Goal: Information Seeking & Learning: Learn about a topic

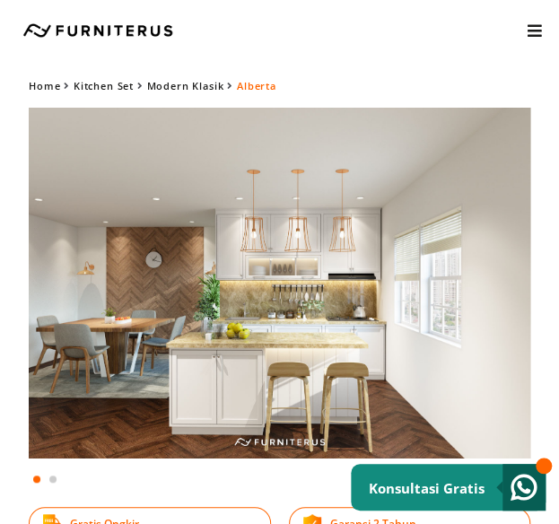
click at [355, 299] on img at bounding box center [279, 283] width 501 height 351
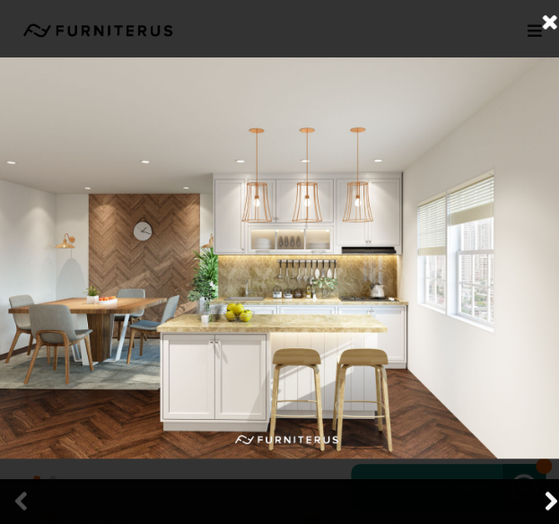
click at [544, 500] on link at bounding box center [549, 501] width 45 height 45
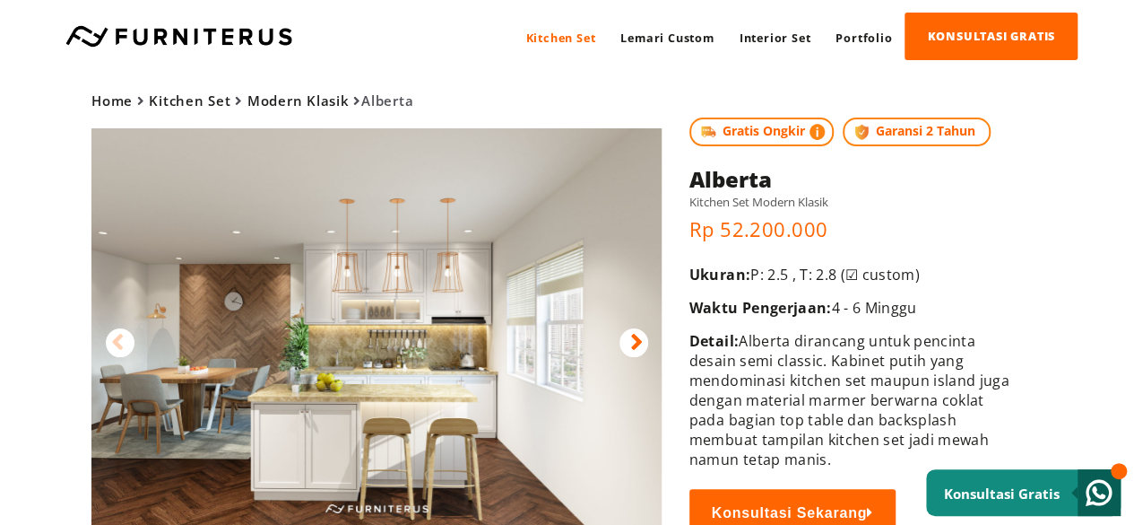
click at [645, 328] on img at bounding box center [376, 327] width 570 height 399
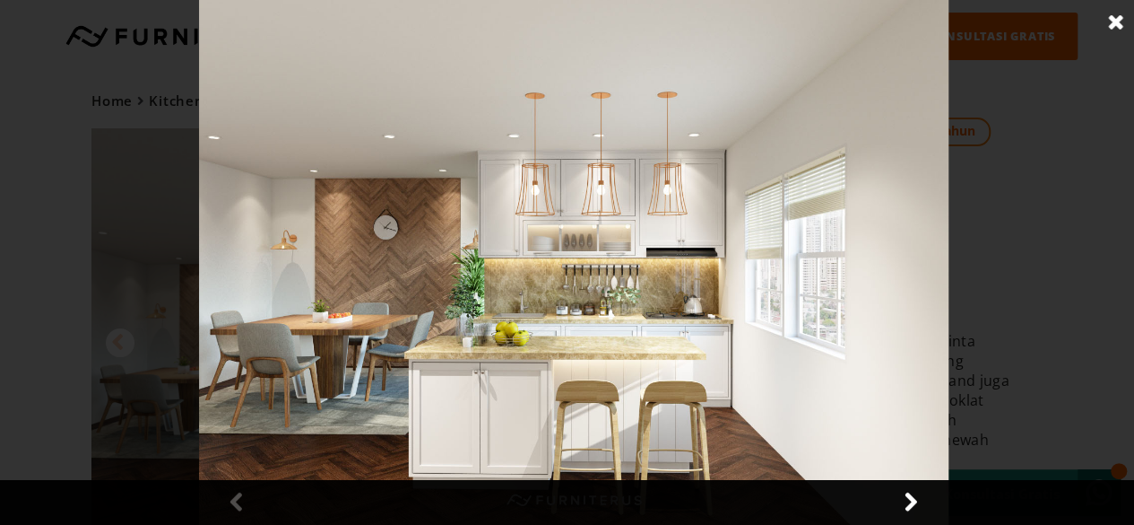
click at [909, 496] on link at bounding box center [910, 502] width 45 height 45
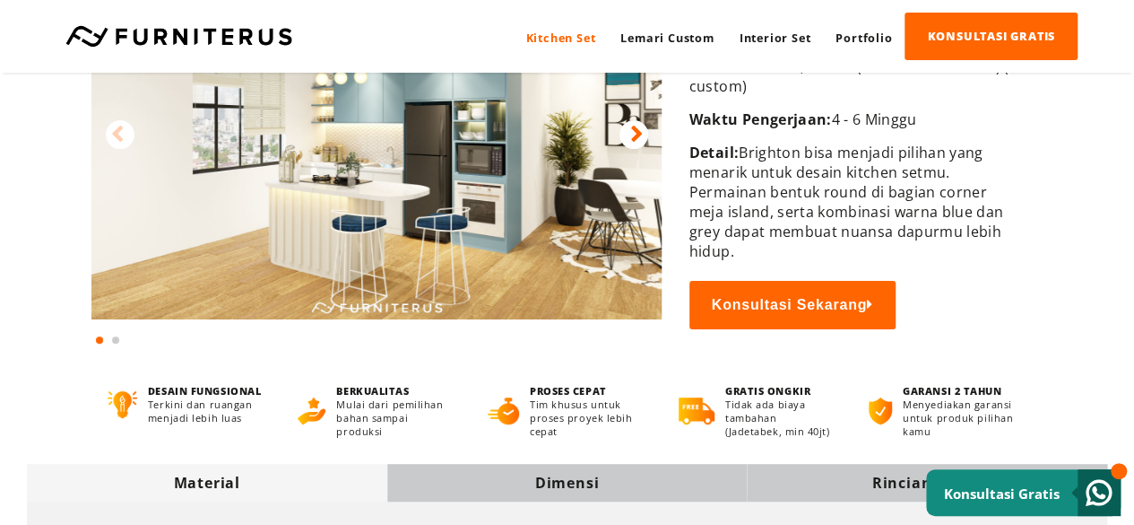
scroll to position [448, 0]
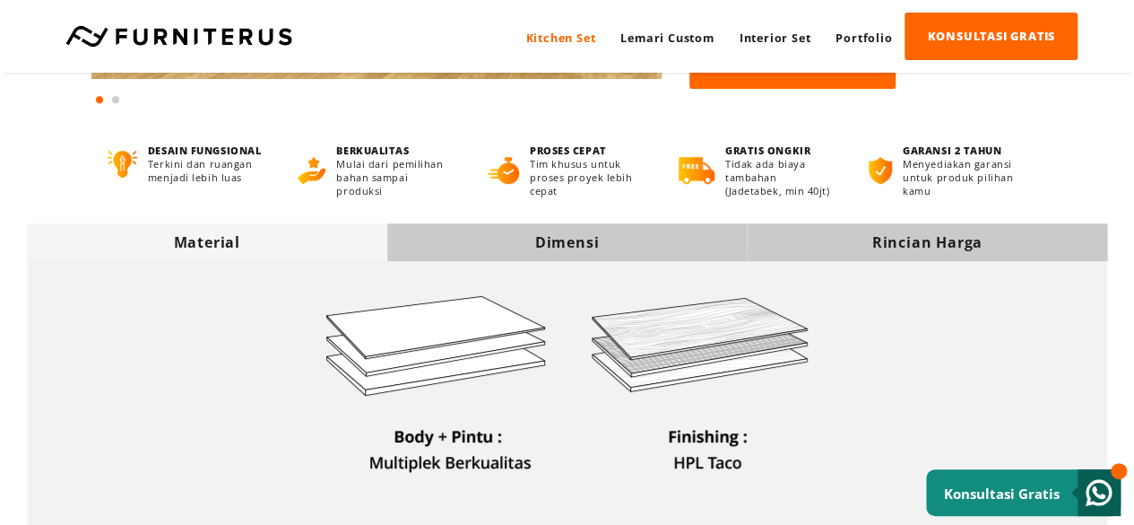
click at [509, 236] on div "Dimensi" at bounding box center [567, 242] width 361 height 20
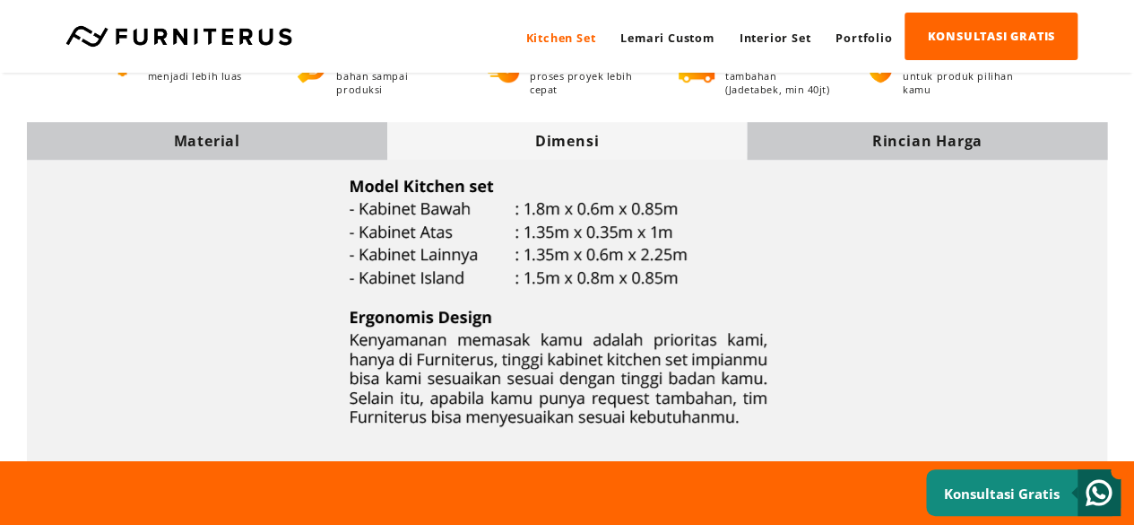
scroll to position [660, 0]
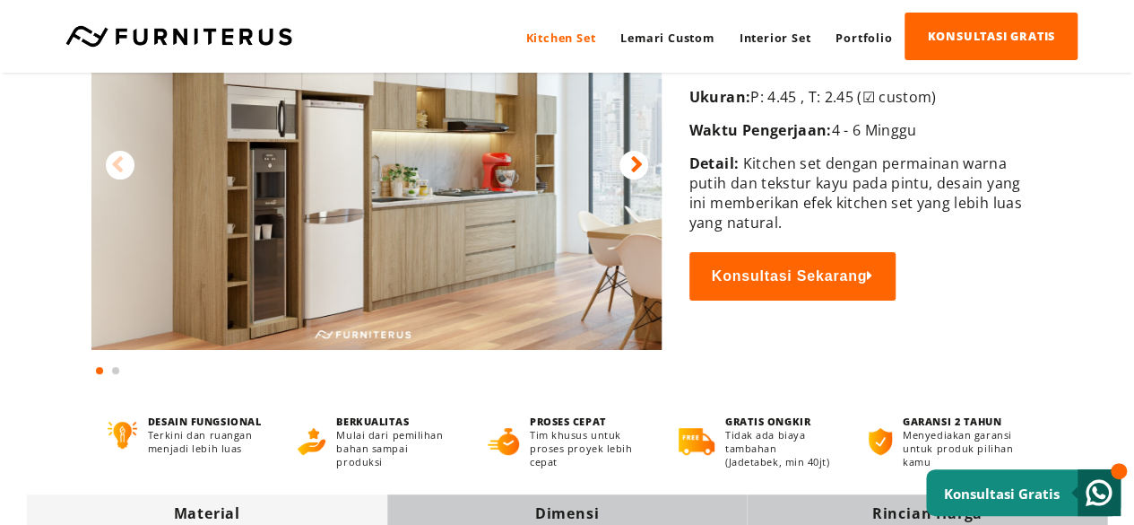
scroll to position [179, 0]
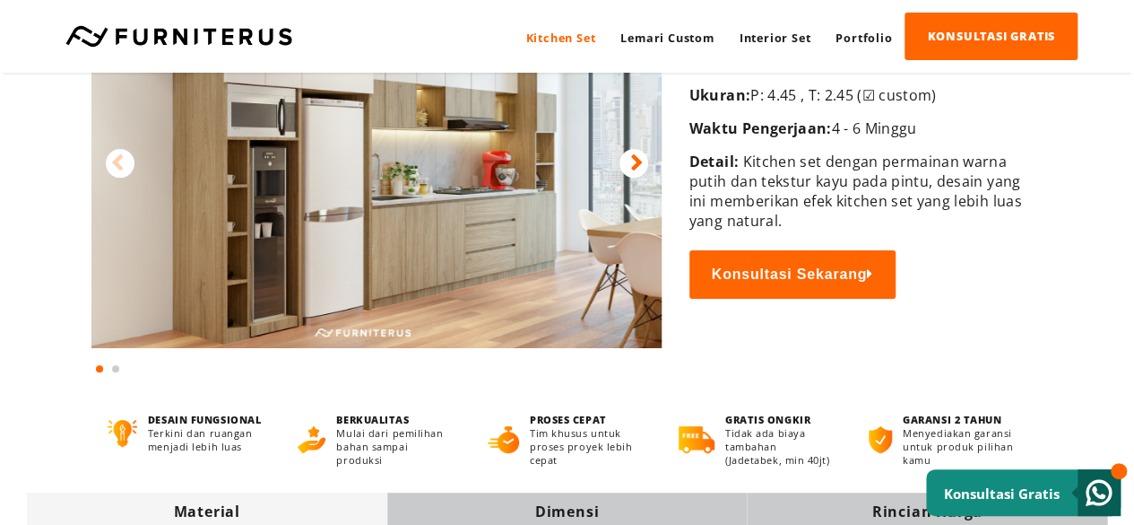
click at [624, 161] on div at bounding box center [634, 163] width 29 height 29
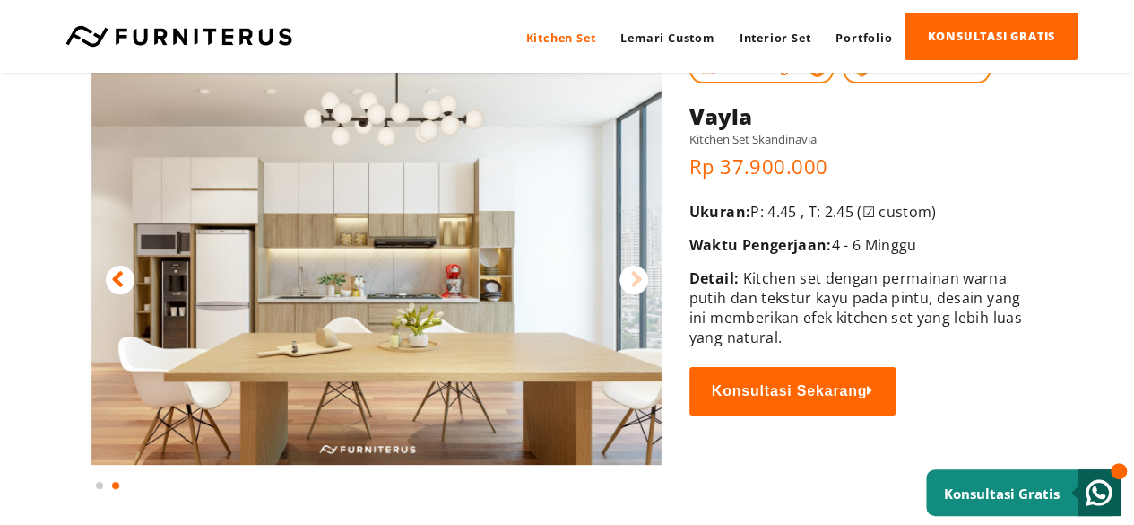
scroll to position [90, 0]
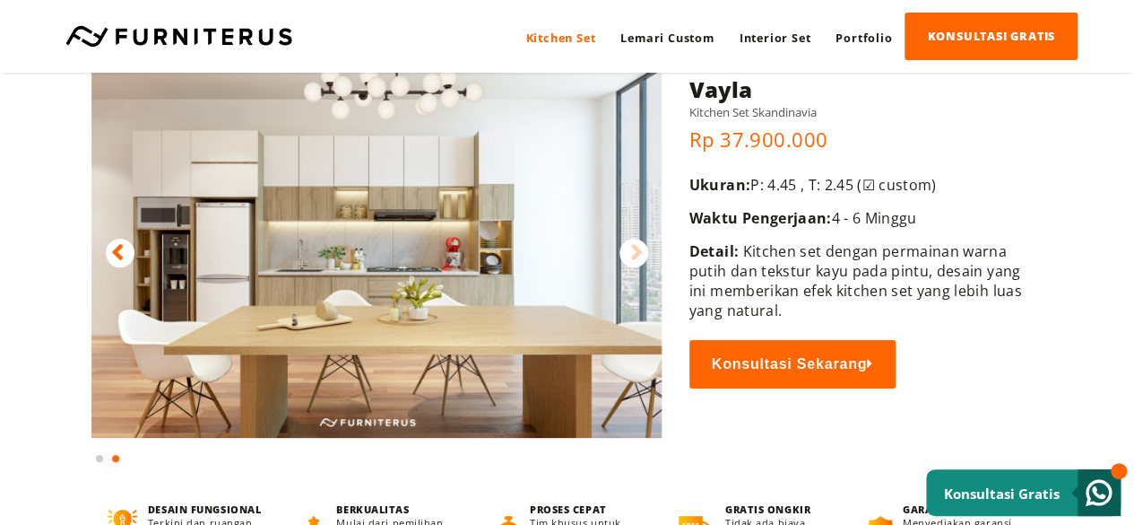
click at [122, 252] on icon at bounding box center [117, 252] width 13 height 26
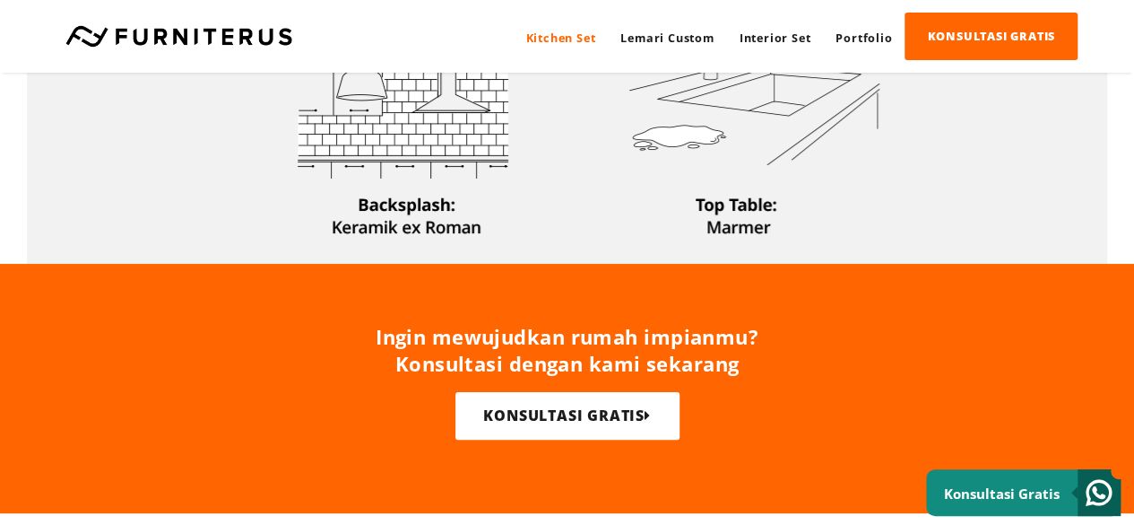
scroll to position [538, 0]
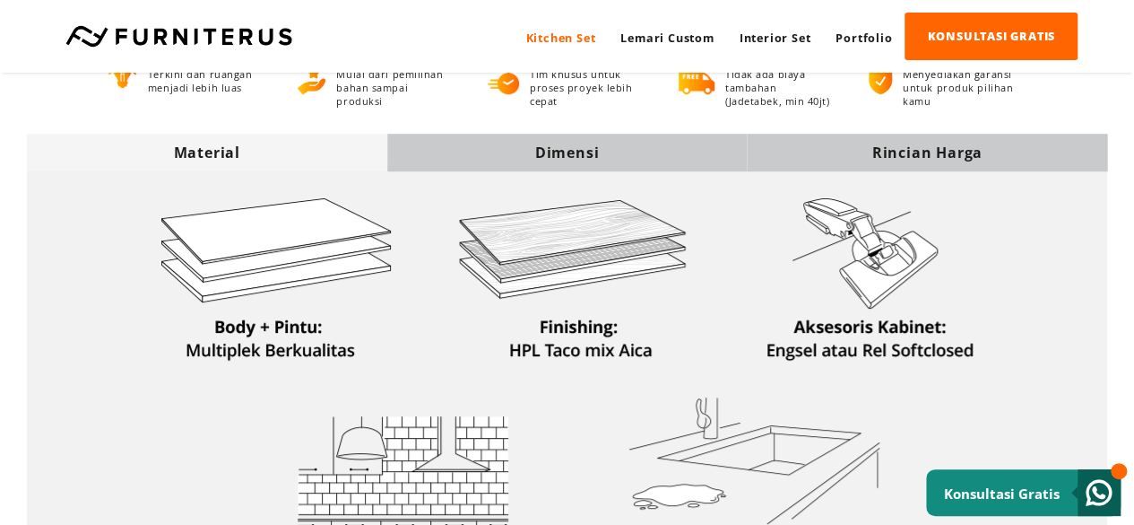
click at [563, 158] on div "Dimensi" at bounding box center [567, 153] width 361 height 20
